Goal: Navigation & Orientation: Find specific page/section

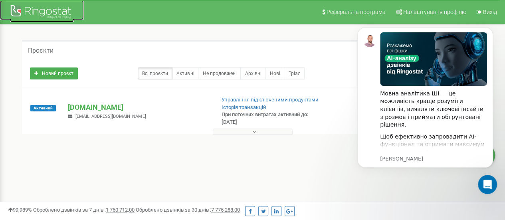
click at [44, 4] on div at bounding box center [42, 12] width 64 height 19
click at [38, 8] on div at bounding box center [42, 12] width 64 height 19
click at [435, 188] on body "Мовна аналітика ШІ — це можливість краще розуміти клієнтів, виявляти ключові ін…" at bounding box center [424, 106] width 153 height 177
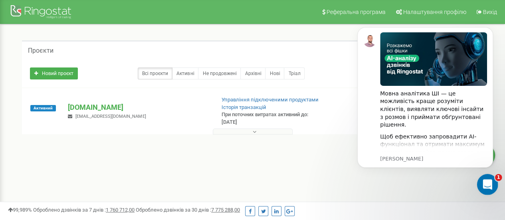
click at [487, 189] on icon "Відкрити програму для спілкування Intercom" at bounding box center [486, 183] width 13 height 13
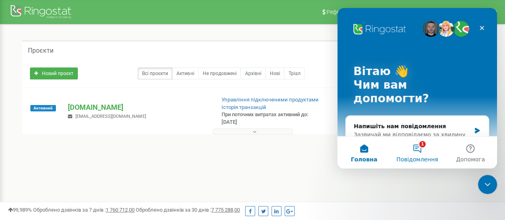
click at [419, 150] on button "1 Повідомлення" at bounding box center [416, 152] width 53 height 32
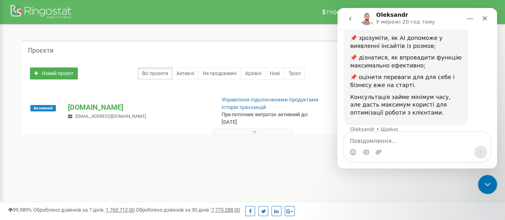
scroll to position [198, 0]
click at [480, 18] on div "Закрити" at bounding box center [484, 18] width 14 height 14
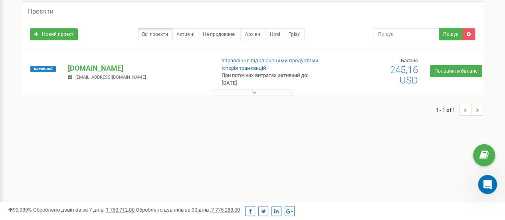
scroll to position [80, 0]
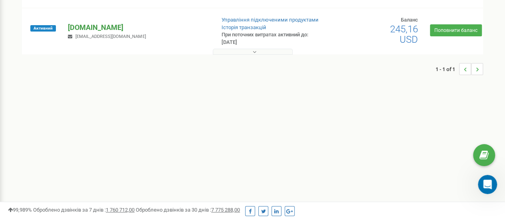
click at [71, 26] on p "[DOMAIN_NAME]" at bounding box center [138, 27] width 140 height 10
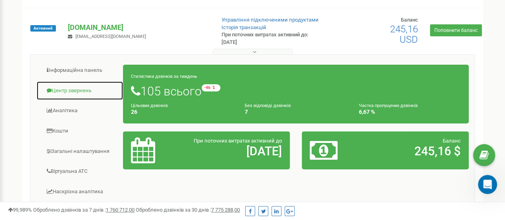
click at [65, 88] on link "Центр звернень" at bounding box center [79, 91] width 87 height 20
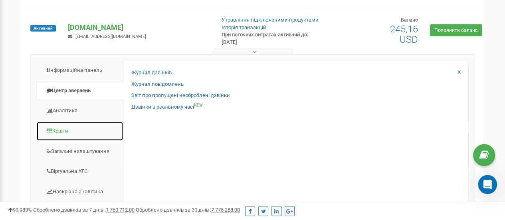
click at [64, 127] on link "Кошти" at bounding box center [79, 131] width 87 height 20
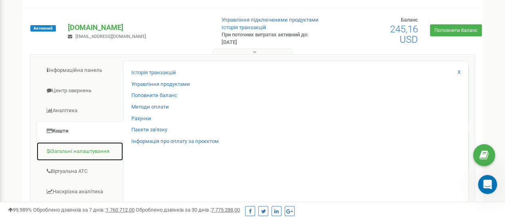
click at [59, 147] on link "Загальні налаштування" at bounding box center [79, 152] width 87 height 20
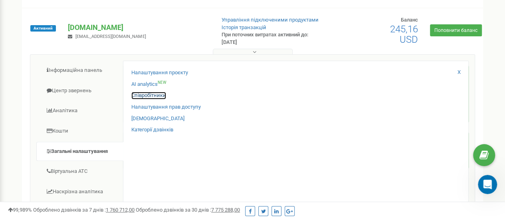
click at [155, 93] on link "Співробітники" at bounding box center [148, 96] width 35 height 8
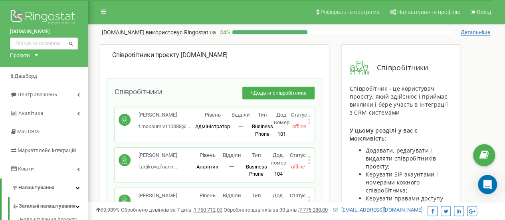
click at [477, 34] on span "Детальніше" at bounding box center [476, 32] width 30 height 6
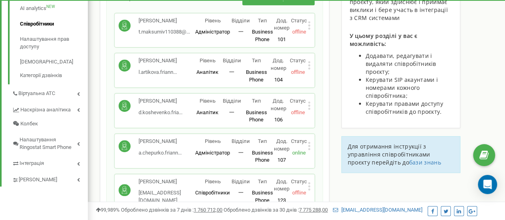
scroll to position [231, 0]
